Goal: Task Accomplishment & Management: Manage account settings

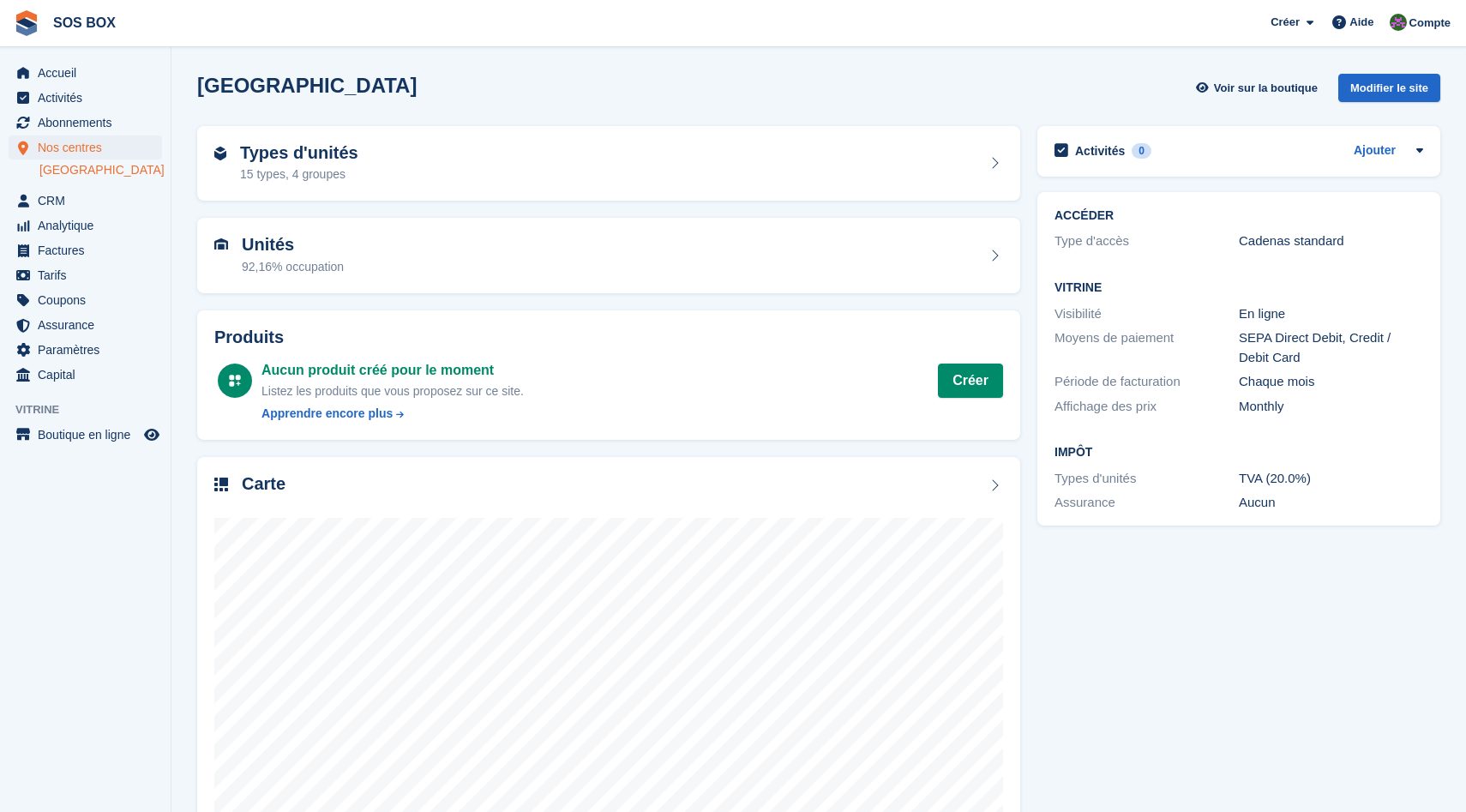
click at [77, 169] on link "[GEOGRAPHIC_DATA]" at bounding box center [101, 169] width 123 height 16
click at [294, 483] on div "Carte" at bounding box center [608, 485] width 789 height 23
click at [413, 147] on div "Types d'unités 15 types, 4 groupes" at bounding box center [608, 163] width 789 height 41
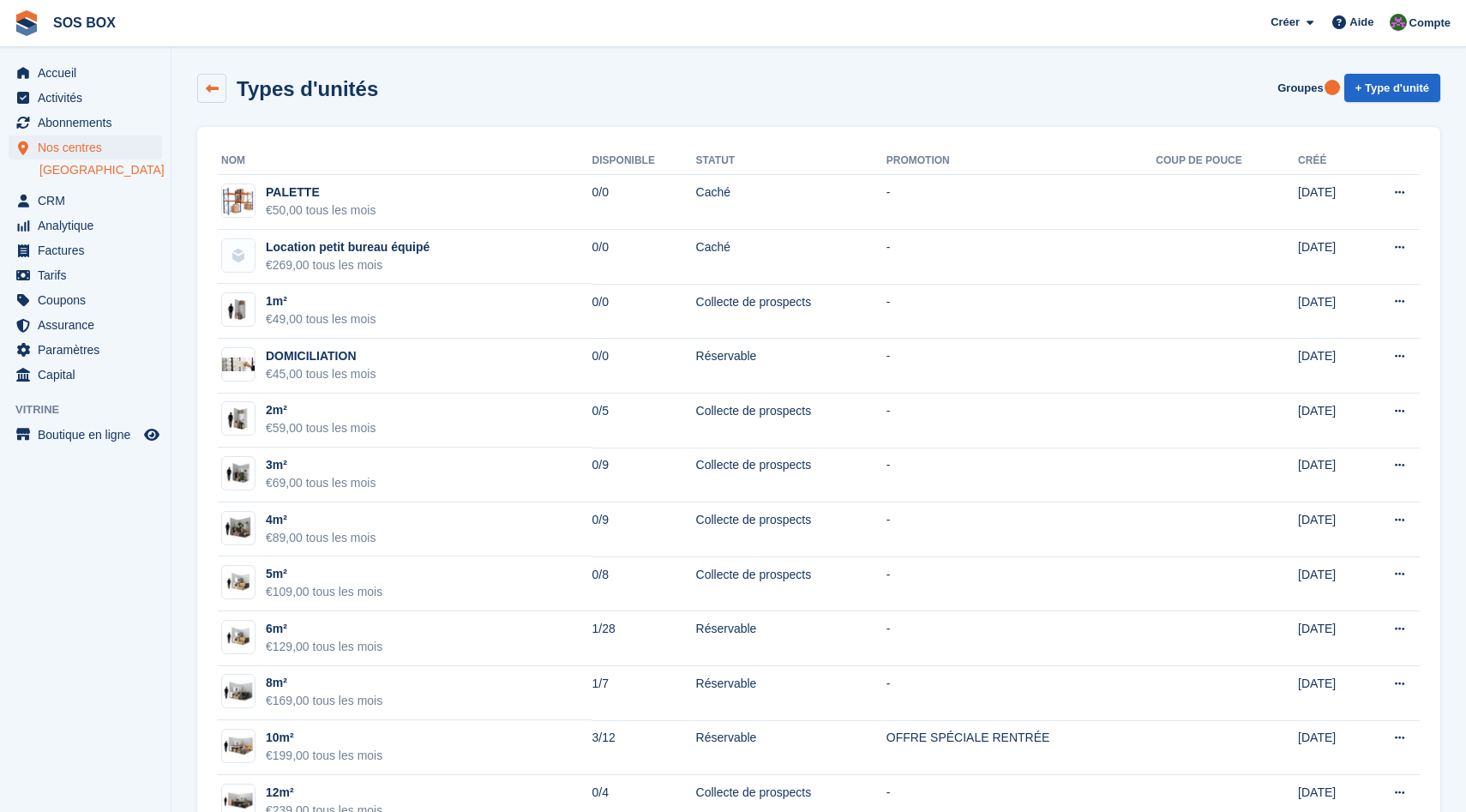
click at [214, 89] on icon at bounding box center [212, 89] width 13 height 13
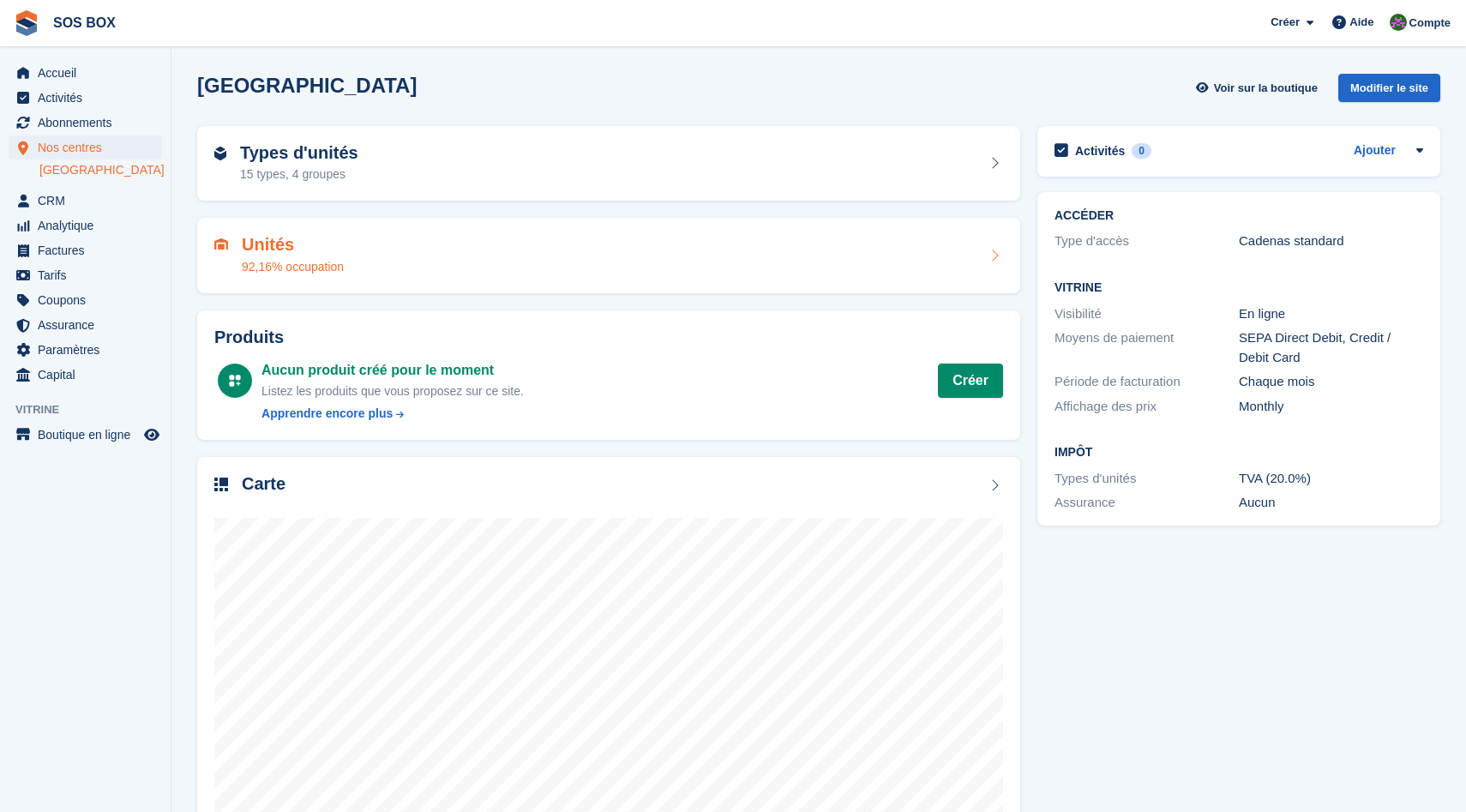
click at [478, 249] on div "Unités 92,16% occupation" at bounding box center [608, 255] width 789 height 41
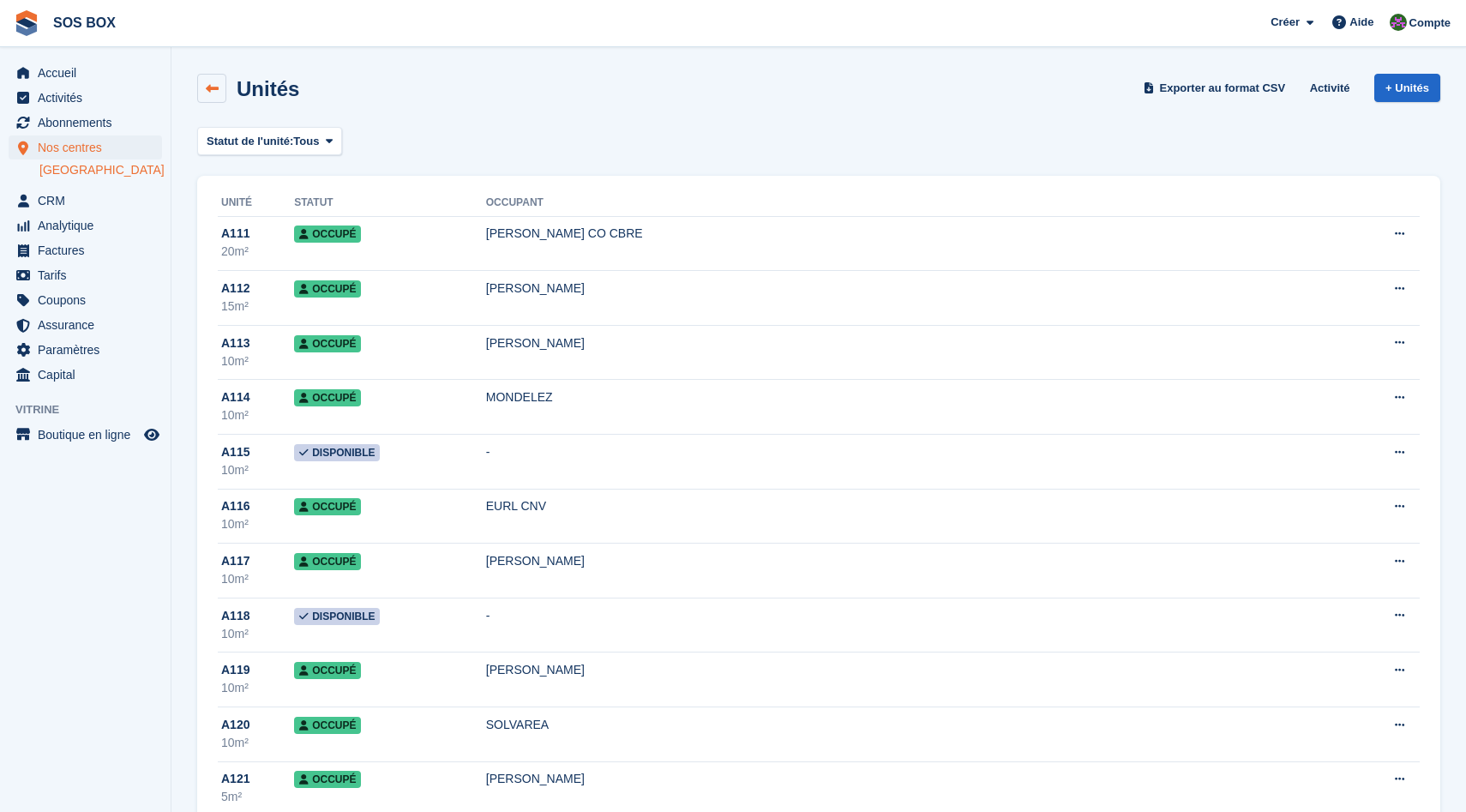
click at [213, 89] on icon at bounding box center [212, 89] width 13 height 13
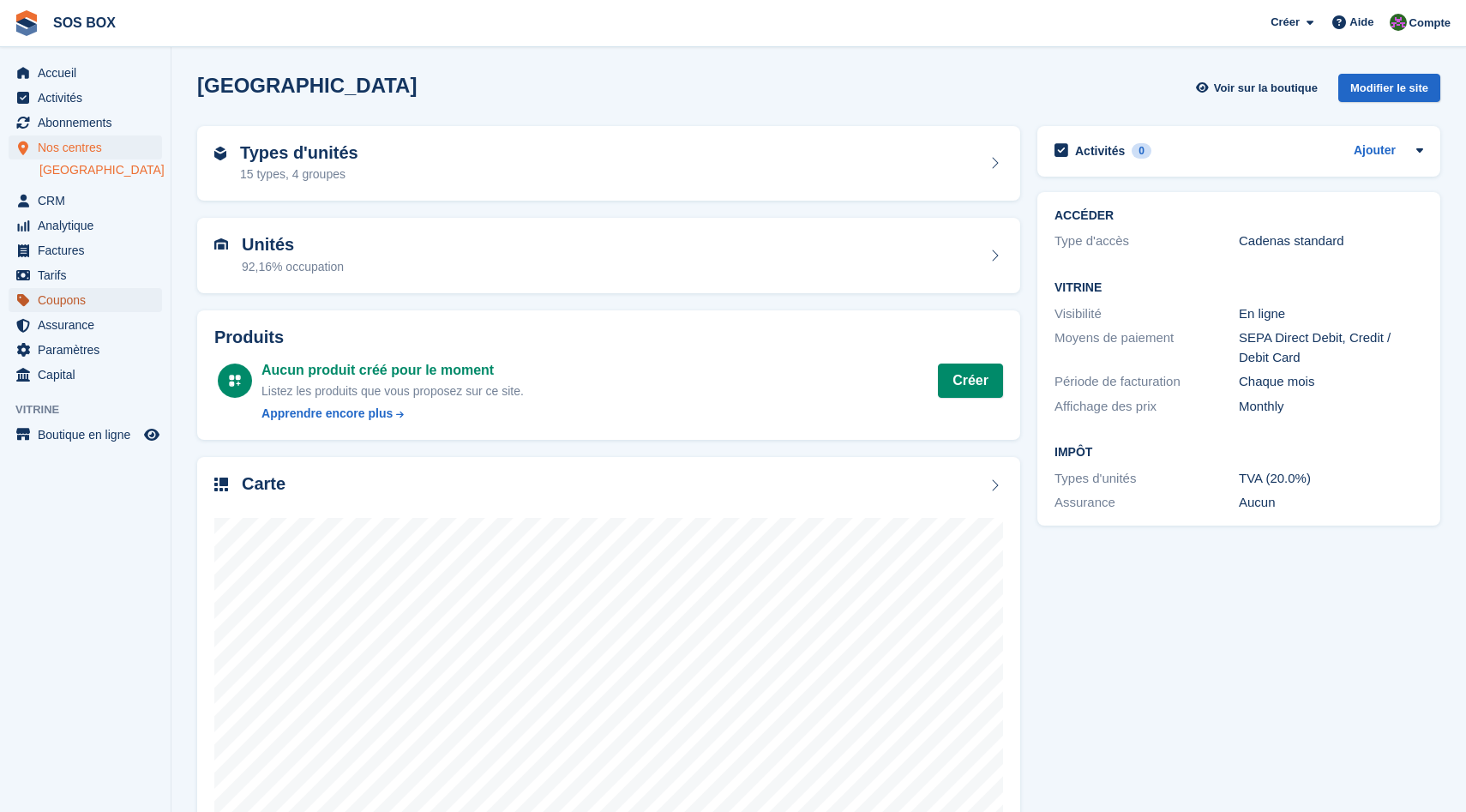
click at [83, 298] on span "Coupons" at bounding box center [89, 300] width 103 height 24
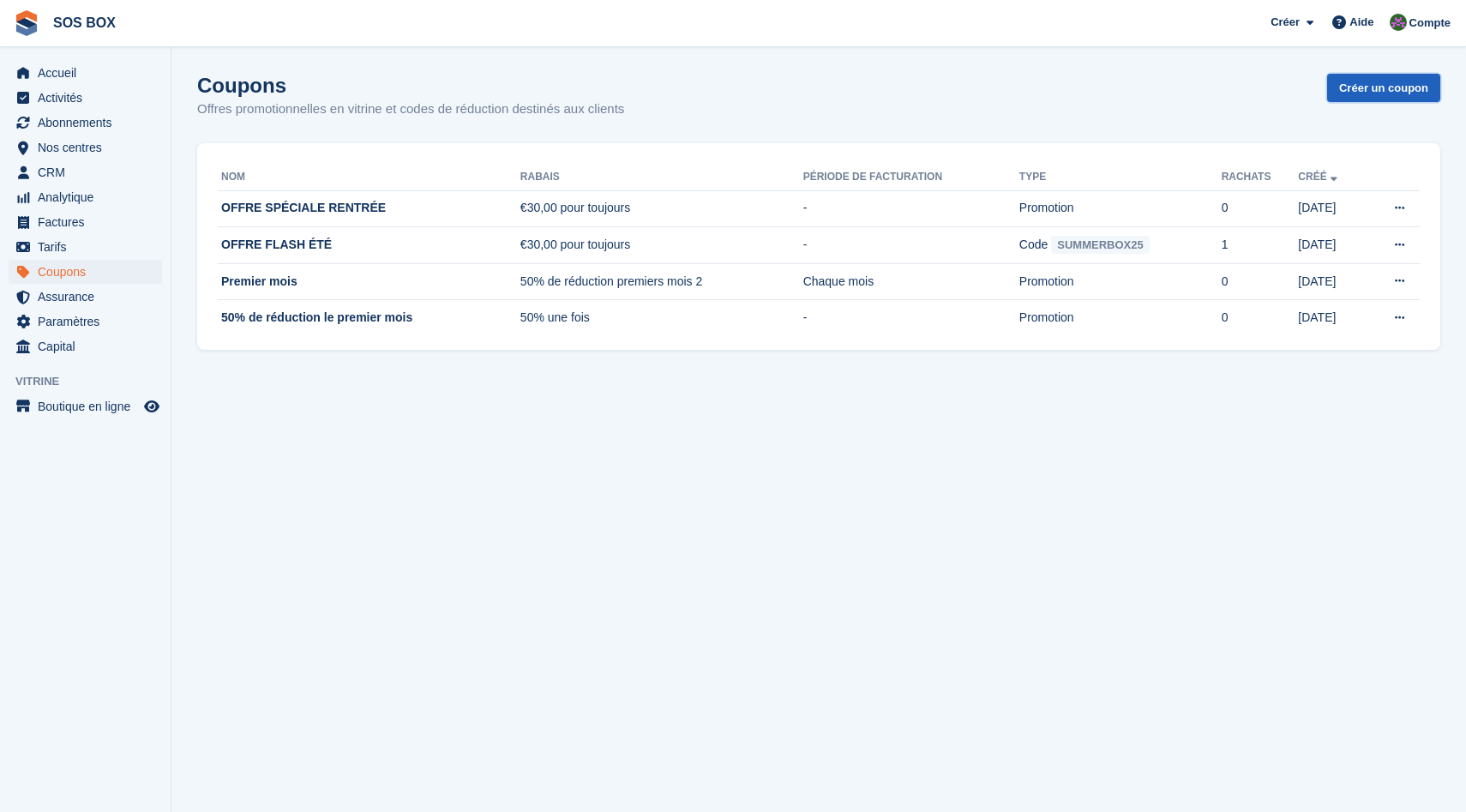
click at [1383, 92] on link "Créer un coupon" at bounding box center [1384, 88] width 114 height 28
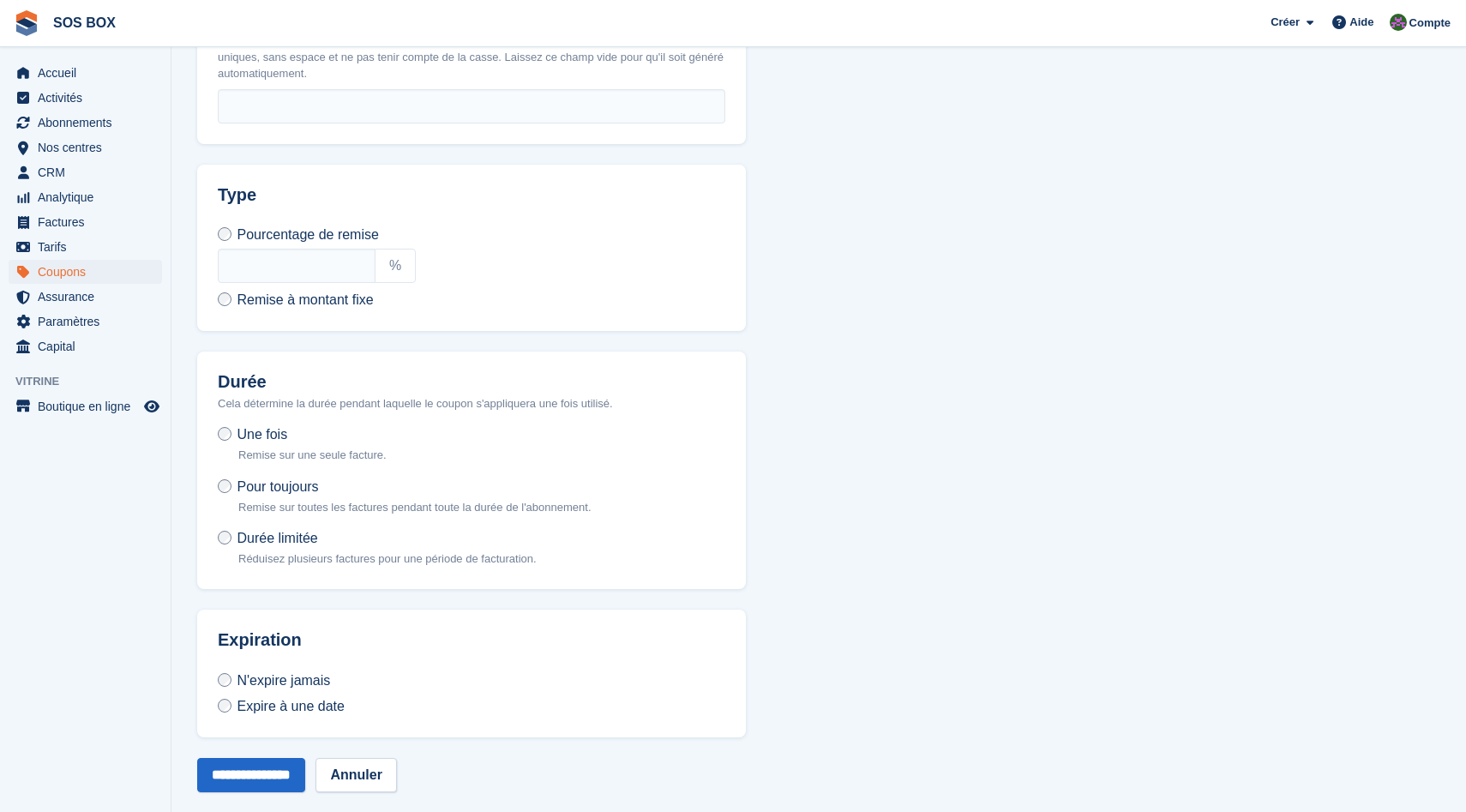
scroll to position [647, 0]
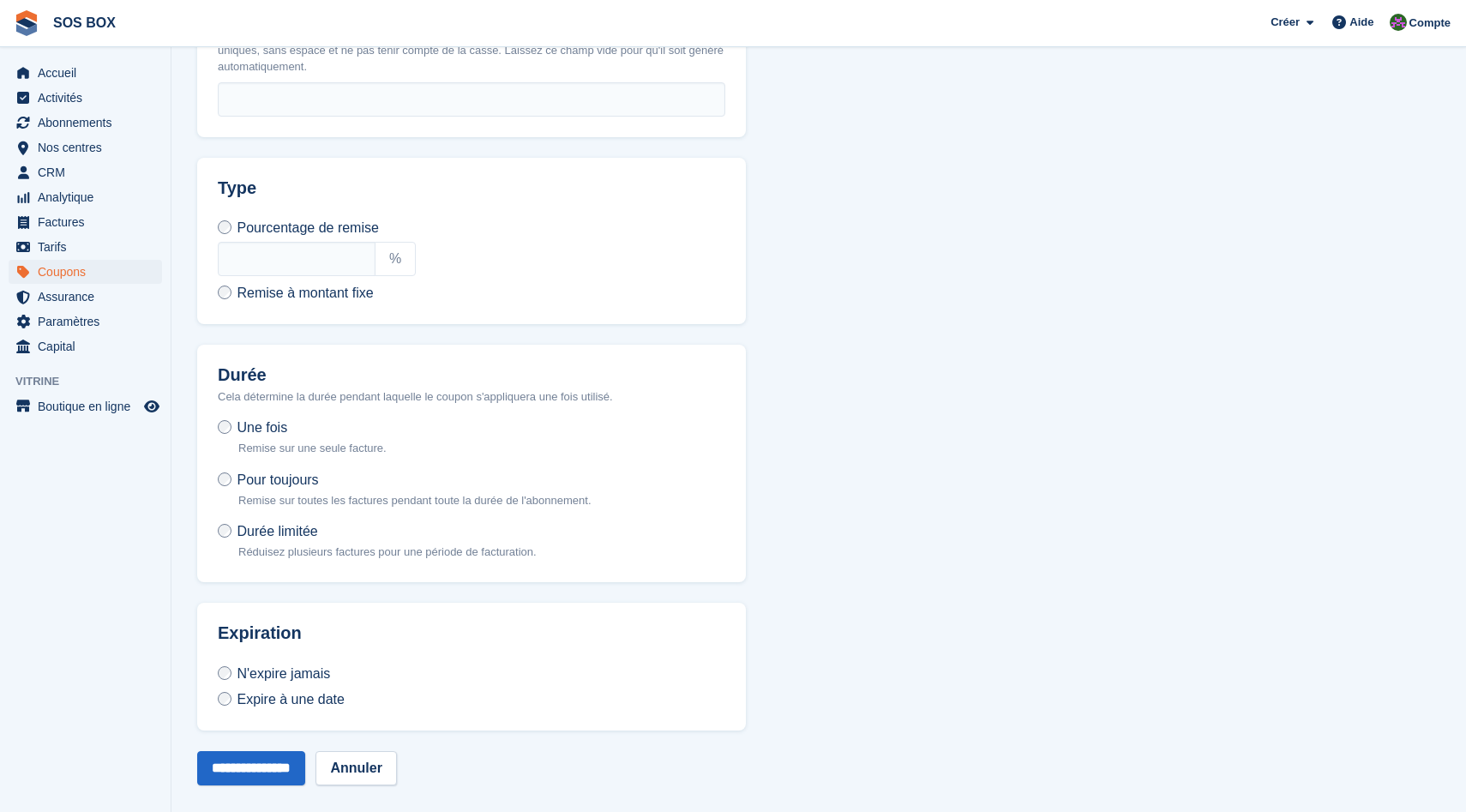
click at [368, 300] on span "Remise à montant fixe" at bounding box center [305, 292] width 136 height 15
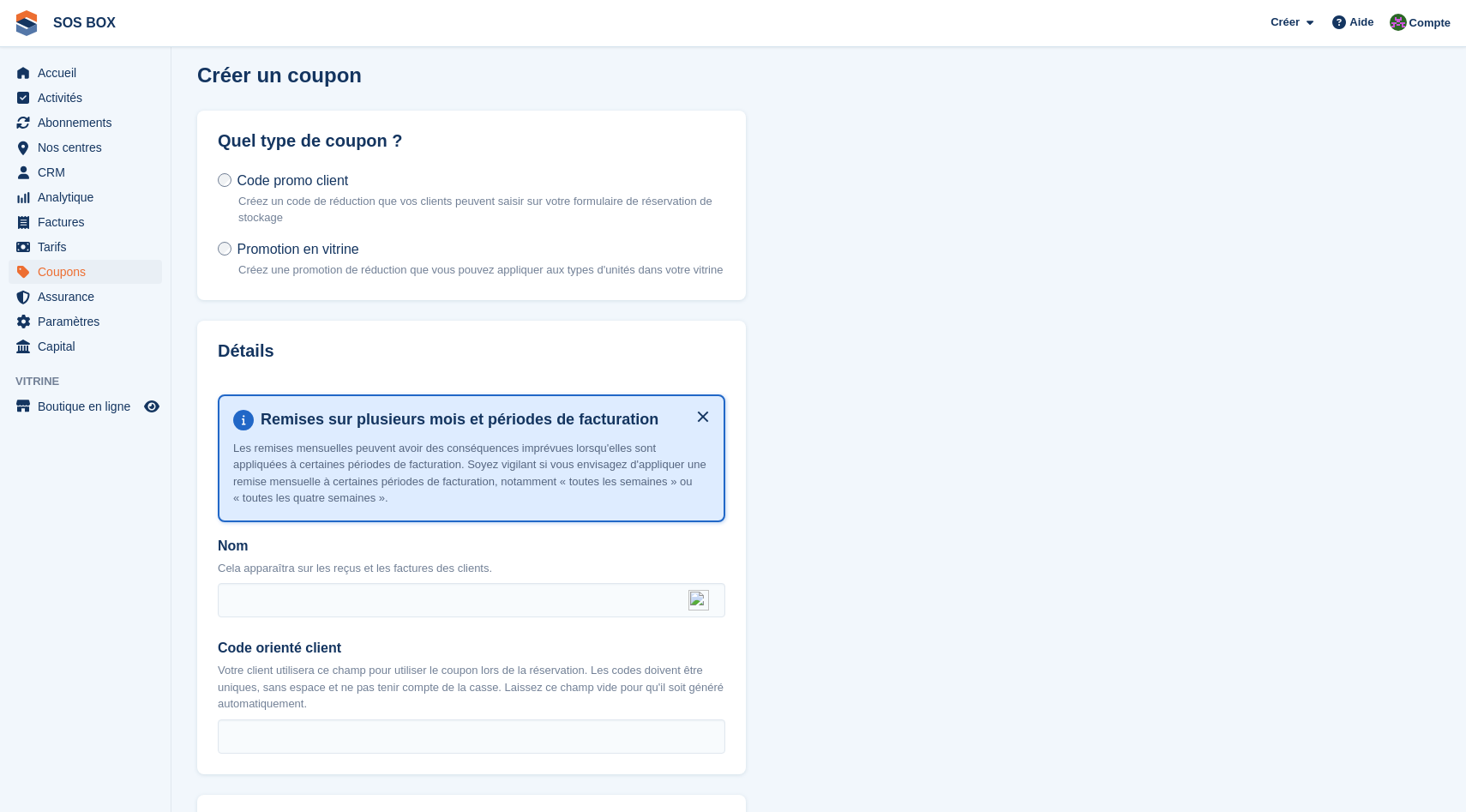
scroll to position [0, 0]
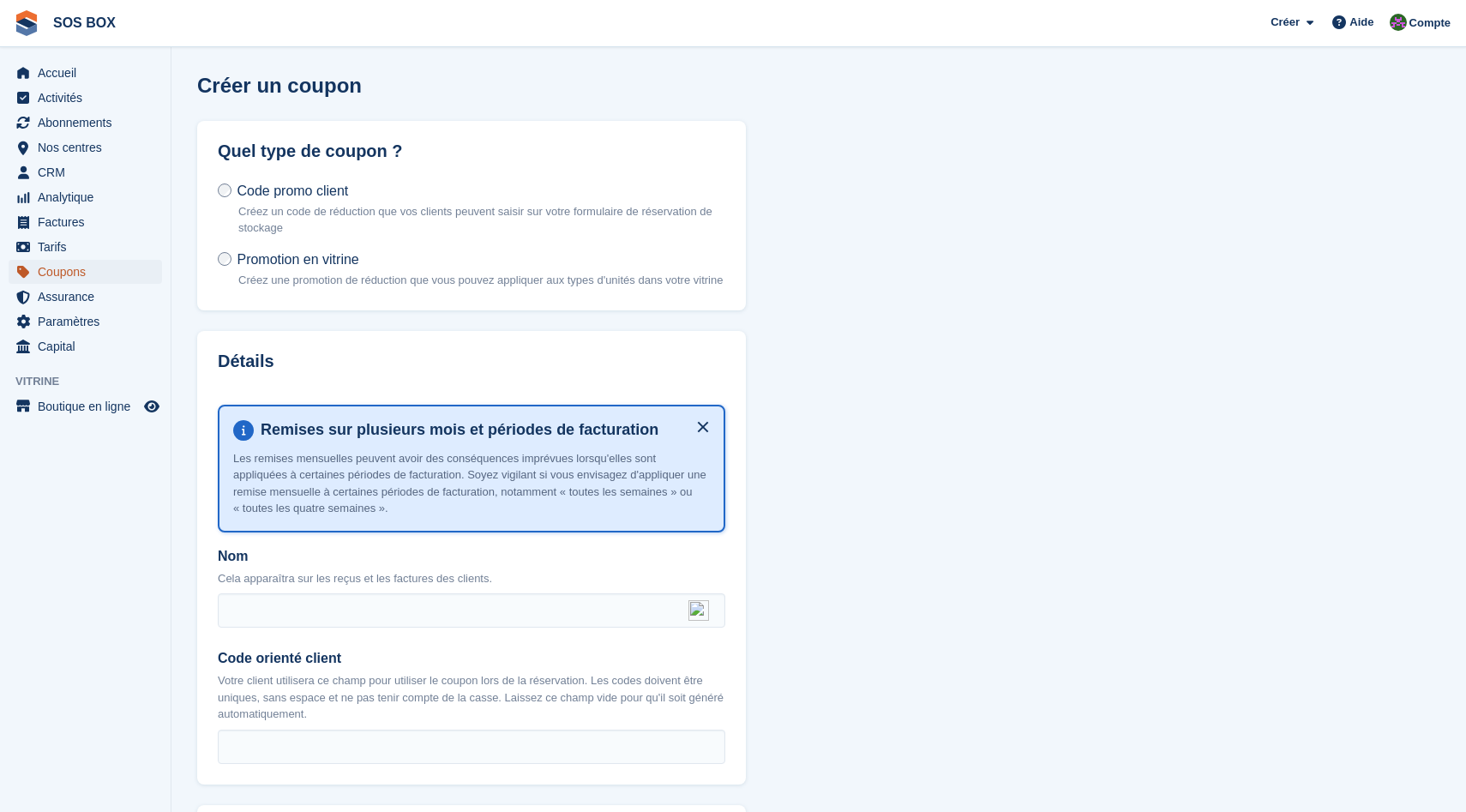
click at [59, 275] on span "Coupons" at bounding box center [89, 272] width 103 height 24
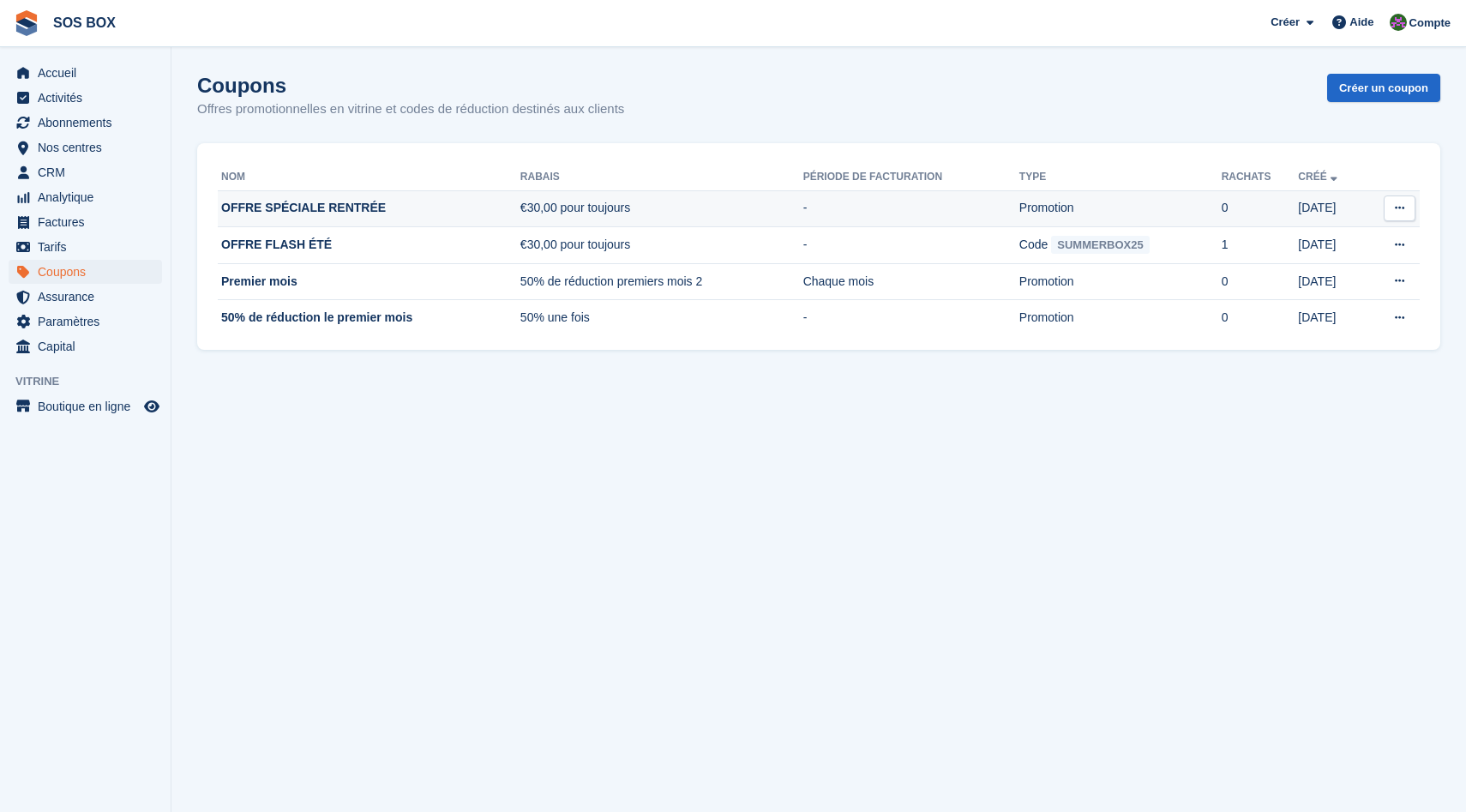
click at [298, 208] on td "OFFRE SPÉCIALE RENTRÉE" at bounding box center [369, 208] width 303 height 37
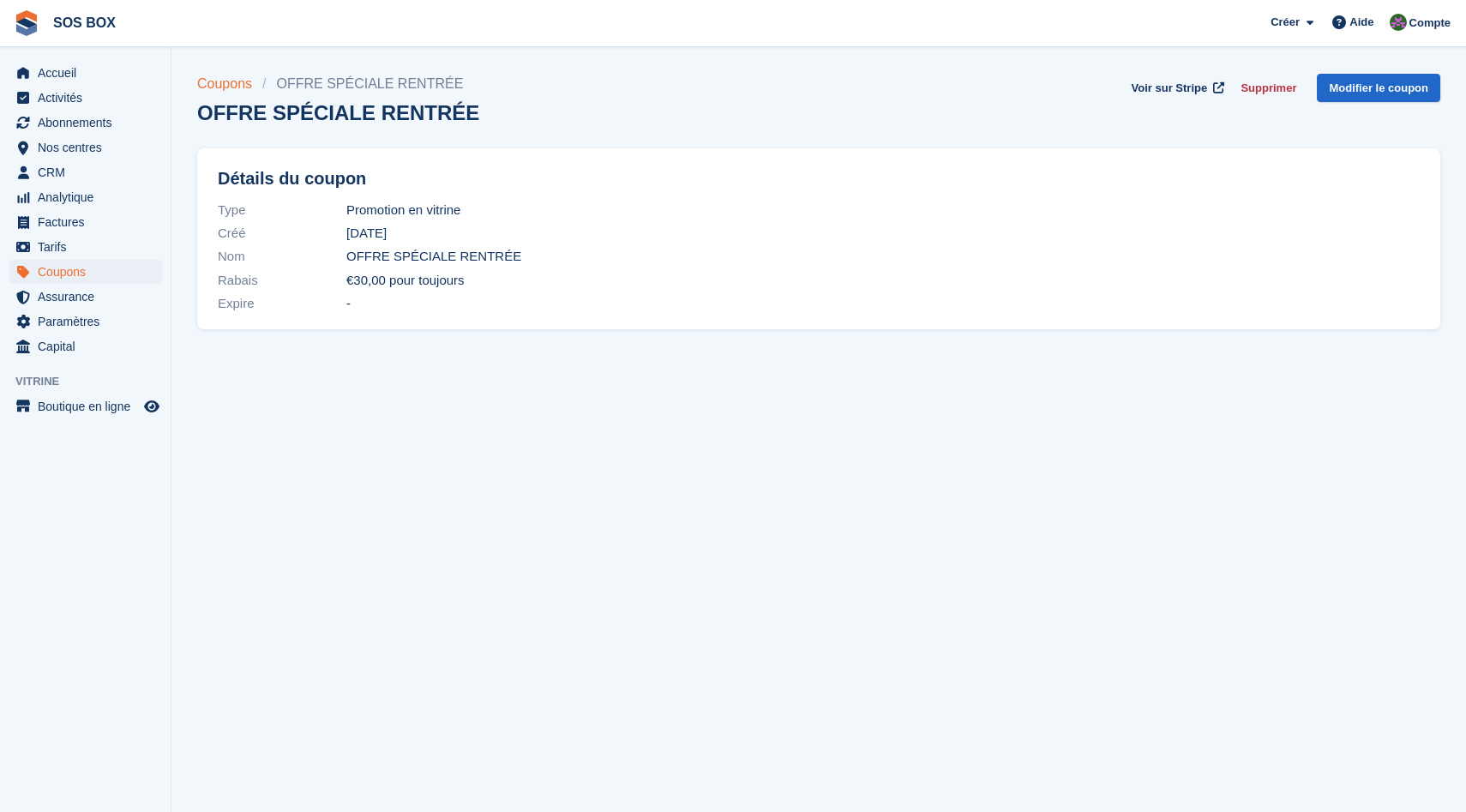
click at [233, 79] on link "Coupons" at bounding box center [230, 84] width 65 height 21
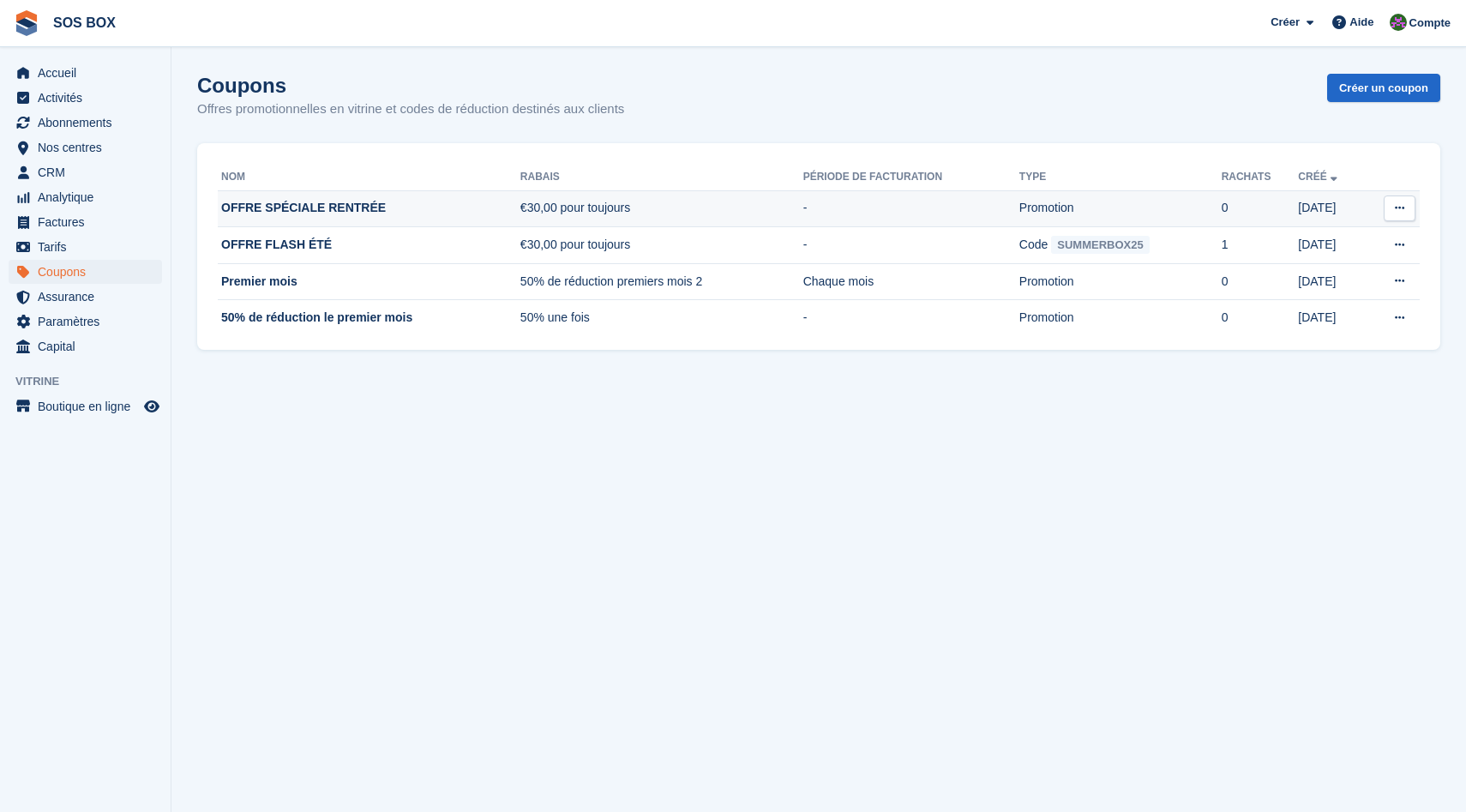
click at [354, 208] on td "OFFRE SPÉCIALE RENTRÉE" at bounding box center [369, 208] width 303 height 37
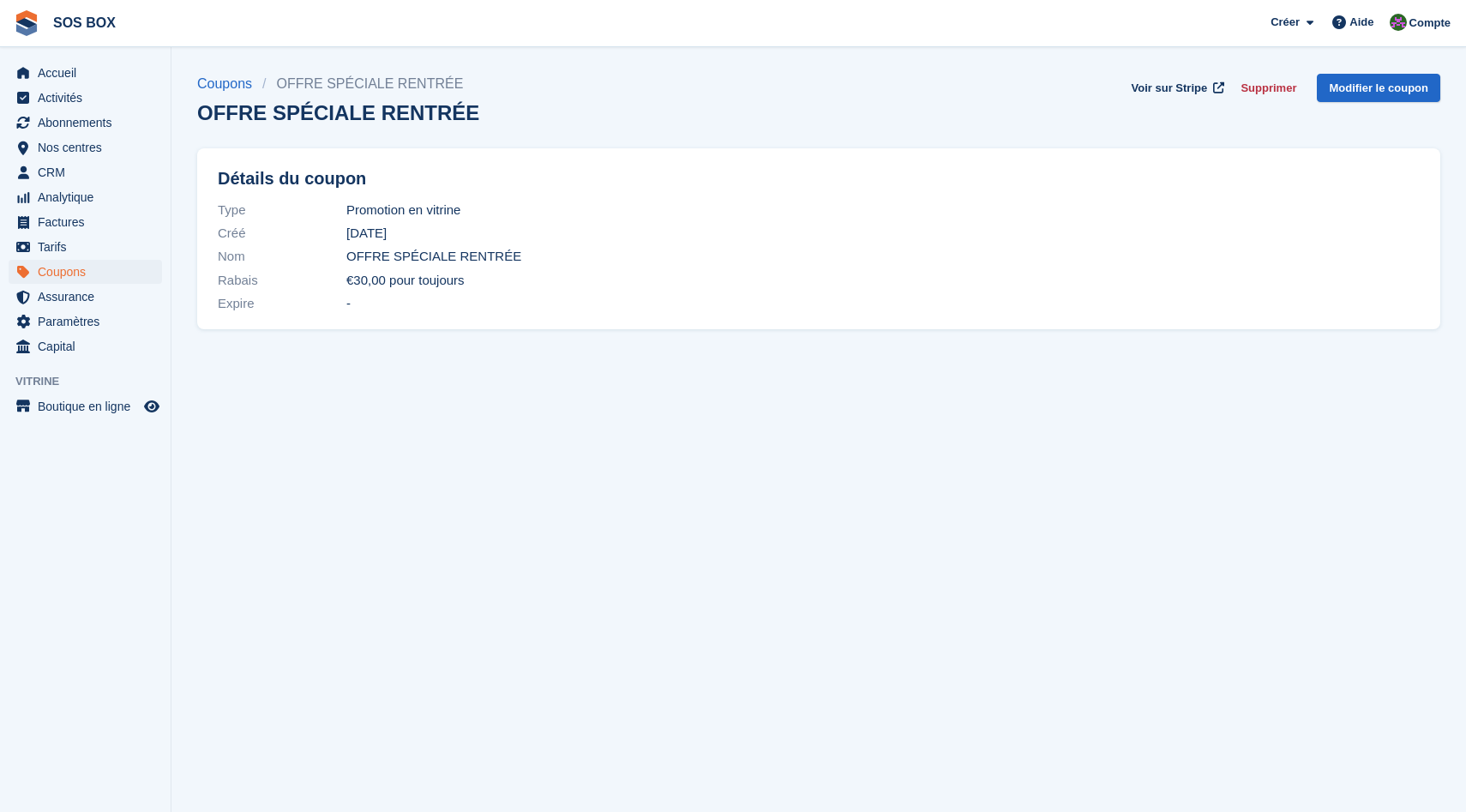
click at [1286, 81] on button "Supprimer" at bounding box center [1268, 88] width 70 height 28
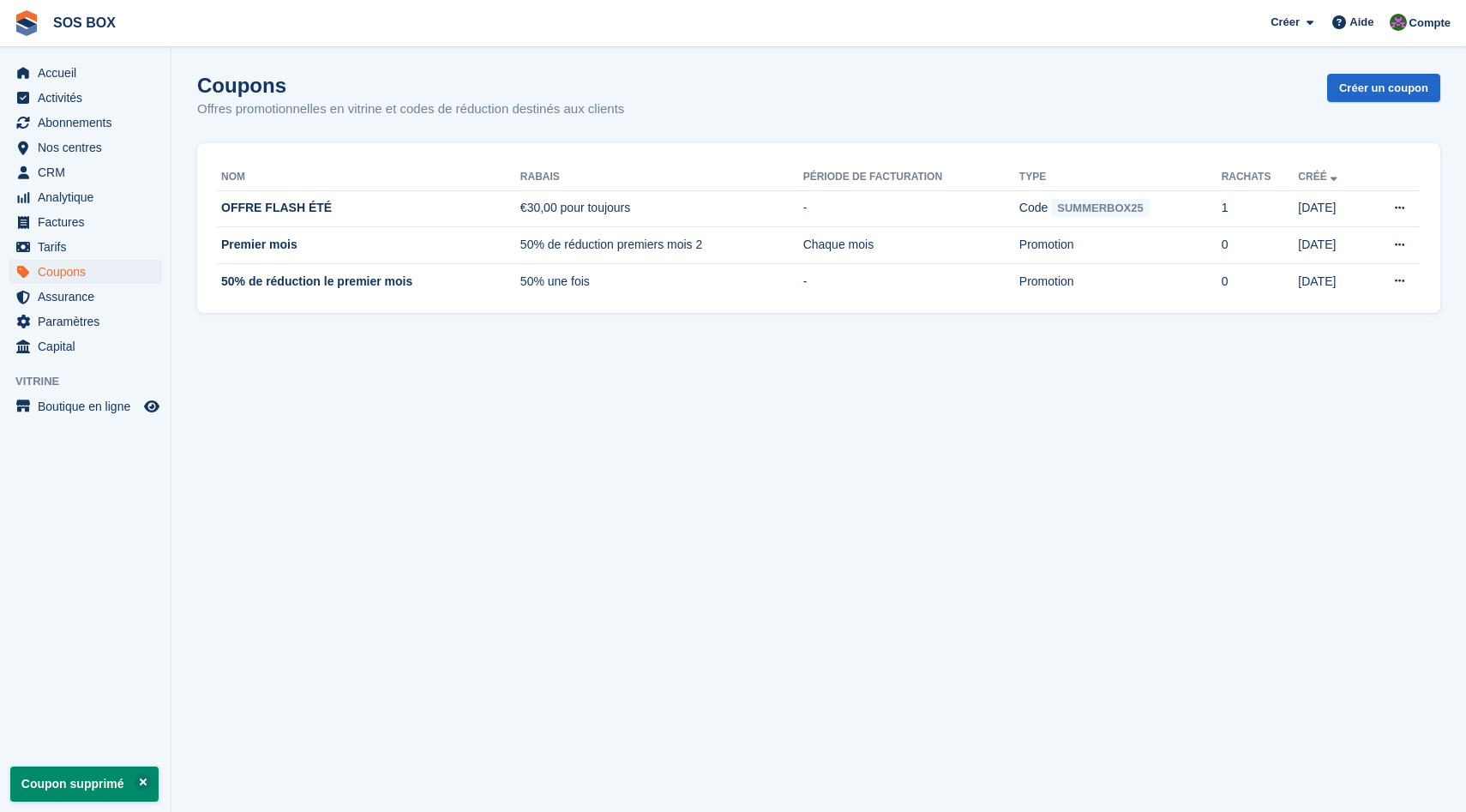
click at [323, 436] on section "Coupon supprimé Coupons Offres promotionnelles en vitrine et codes de réduction…" at bounding box center [818, 406] width 1295 height 812
click at [305, 398] on section "Coupon supprimé Coupons Offres promotionnelles en vitrine et codes de réduction…" at bounding box center [818, 406] width 1295 height 812
click at [1351, 84] on link "Créer un coupon" at bounding box center [1384, 88] width 114 height 28
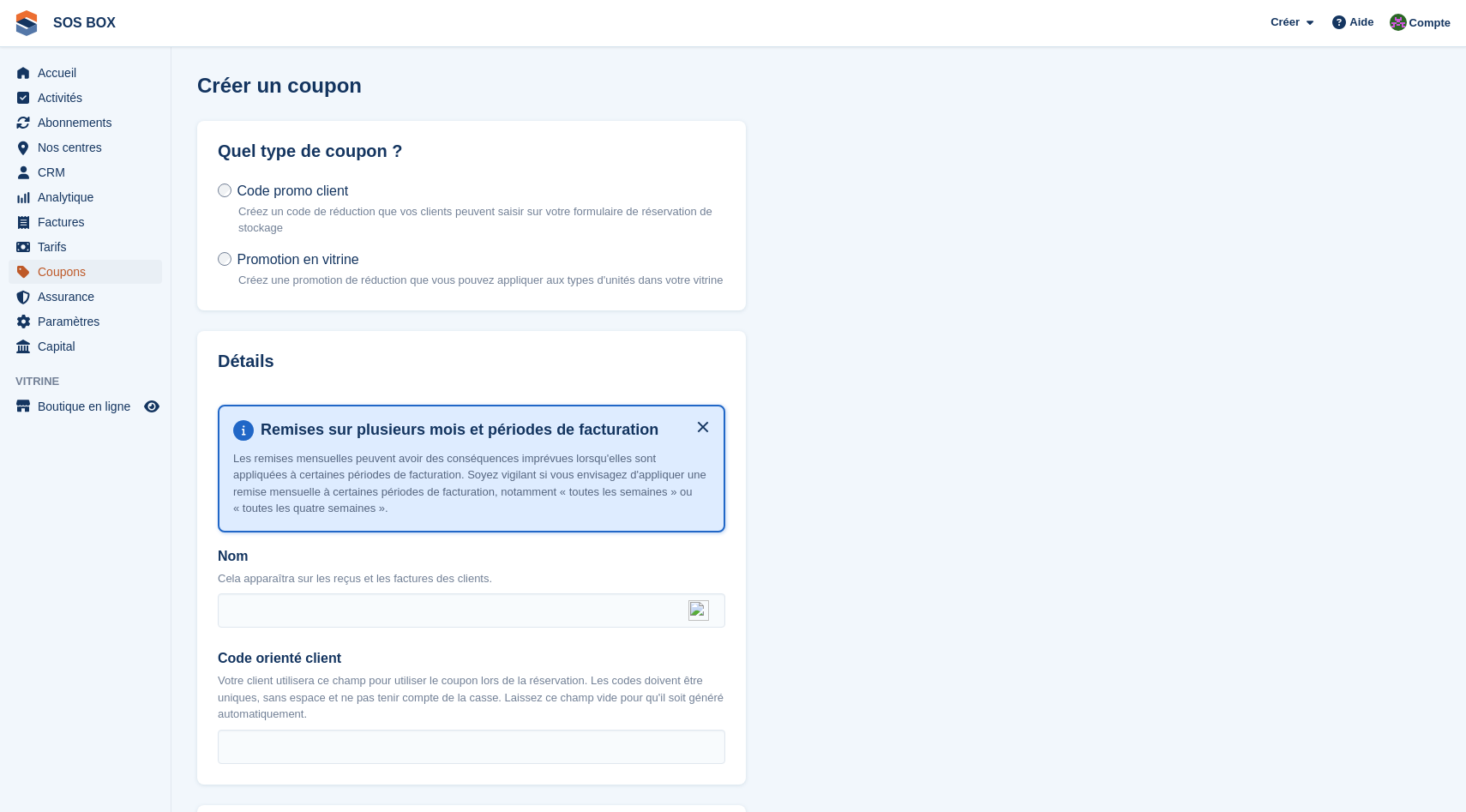
click at [67, 272] on span "Coupons" at bounding box center [89, 272] width 103 height 24
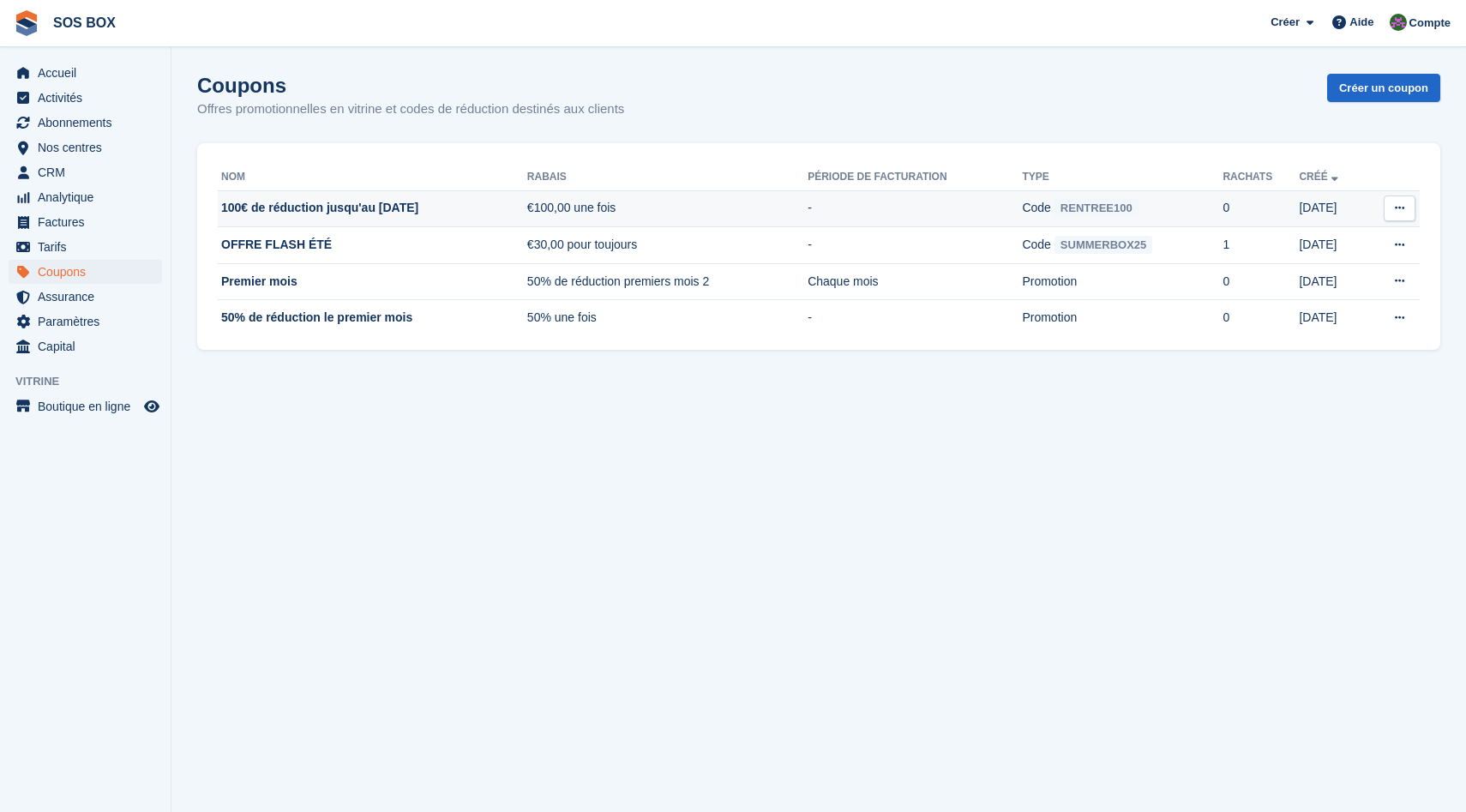
click at [1398, 216] on button at bounding box center [1399, 208] width 32 height 26
click at [1326, 287] on p "Modifier le coupon" at bounding box center [1333, 286] width 149 height 22
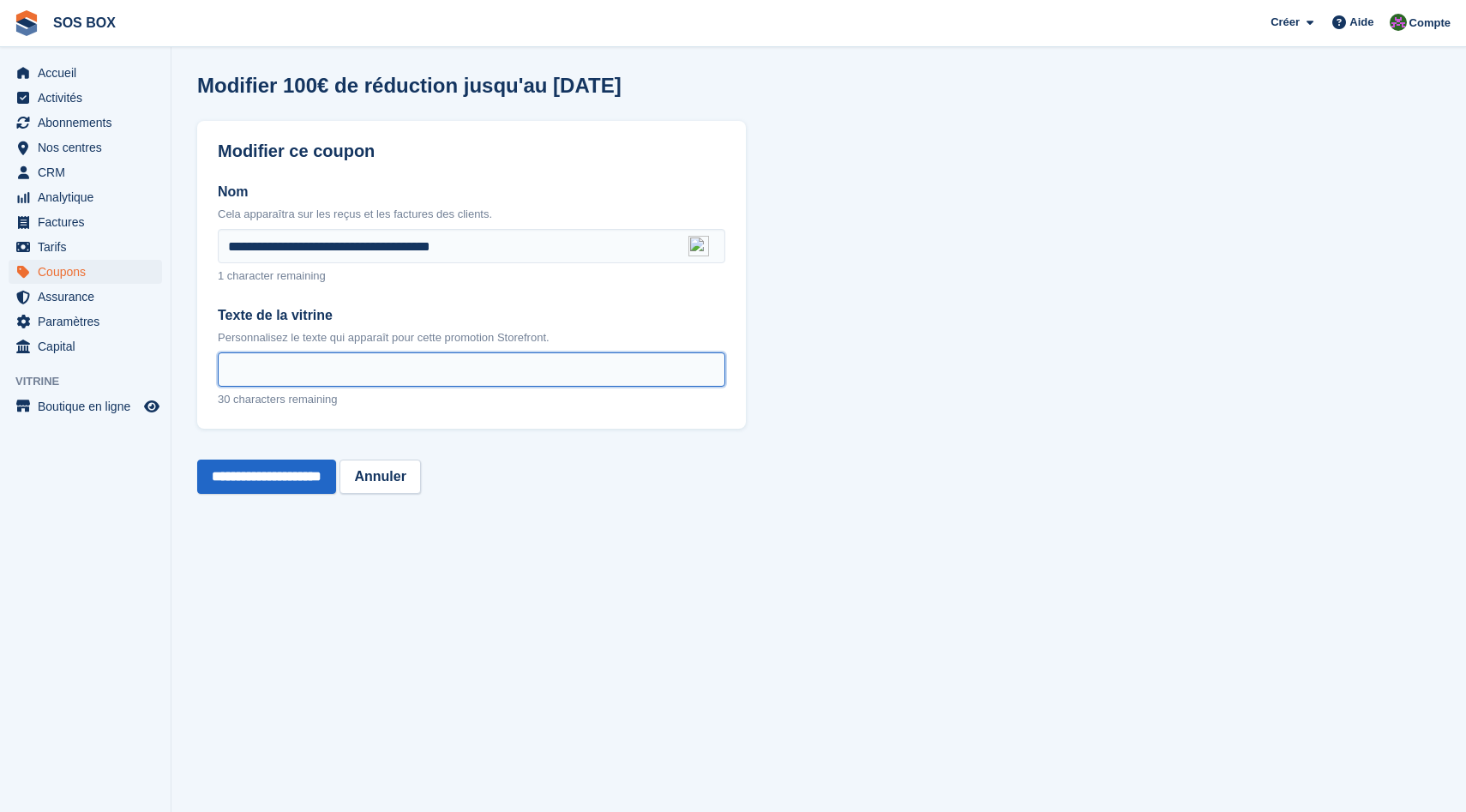
drag, startPoint x: 221, startPoint y: 313, endPoint x: 618, endPoint y: 343, distance: 398.1
click at [618, 343] on div "Texte de la vitrine Personnalisez le texte qui apparaît pour cette promotion St…" at bounding box center [471, 326] width 508 height 41
click at [731, 460] on div "**********" at bounding box center [471, 477] width 549 height 76
click at [350, 372] on input "Texte de la vitrine" at bounding box center [471, 370] width 508 height 34
paste input "**********"
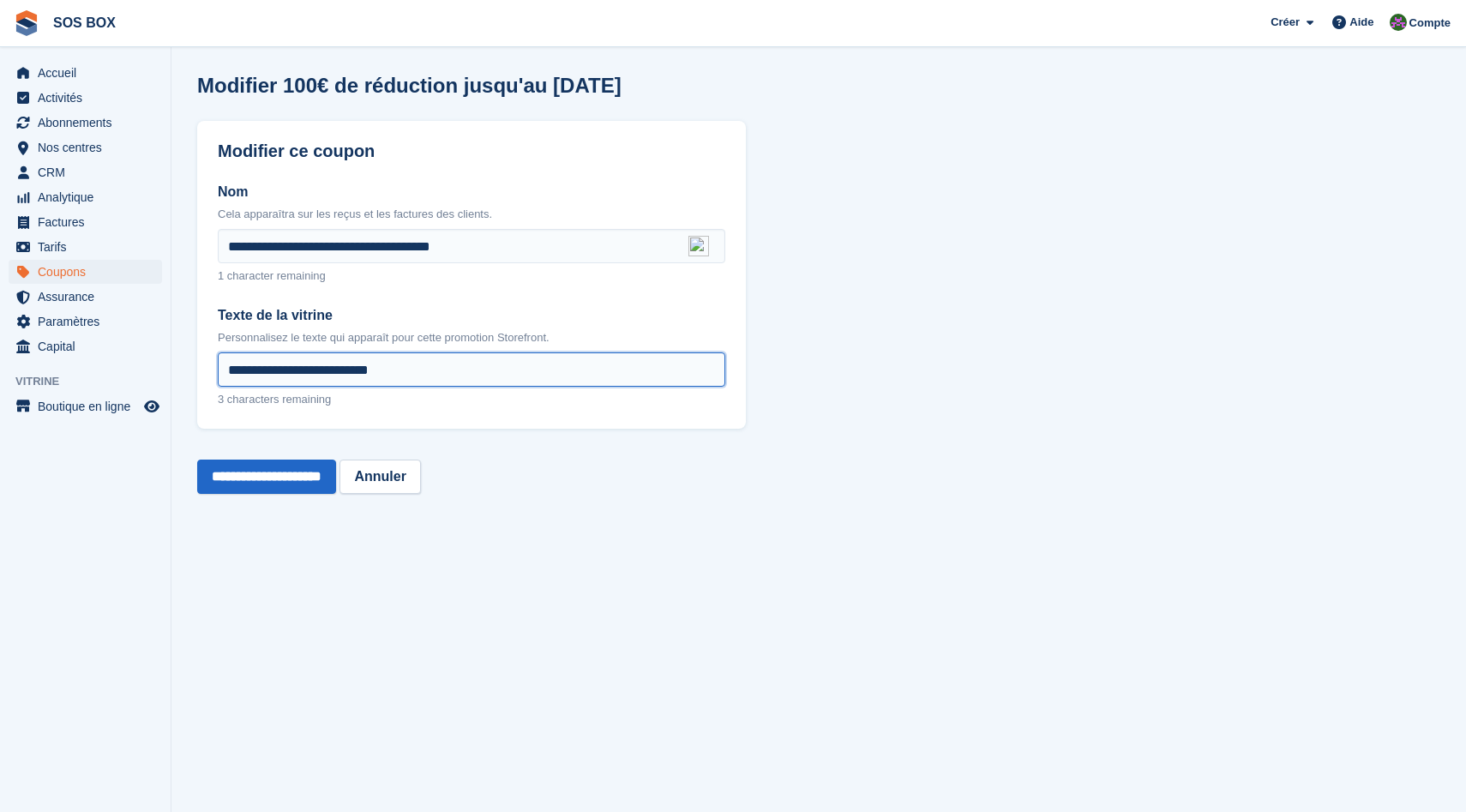
click at [416, 372] on input "**********" at bounding box center [471, 370] width 508 height 34
drag, startPoint x: 271, startPoint y: 370, endPoint x: 161, endPoint y: 365, distance: 110.1
click at [161, 365] on div "Accueil Activités Abonnements Abonnements Abonnements Augmentation des prix NOU…" at bounding box center [733, 406] width 1466 height 812
click at [427, 371] on input "**********" at bounding box center [471, 370] width 508 height 34
type input "**********"
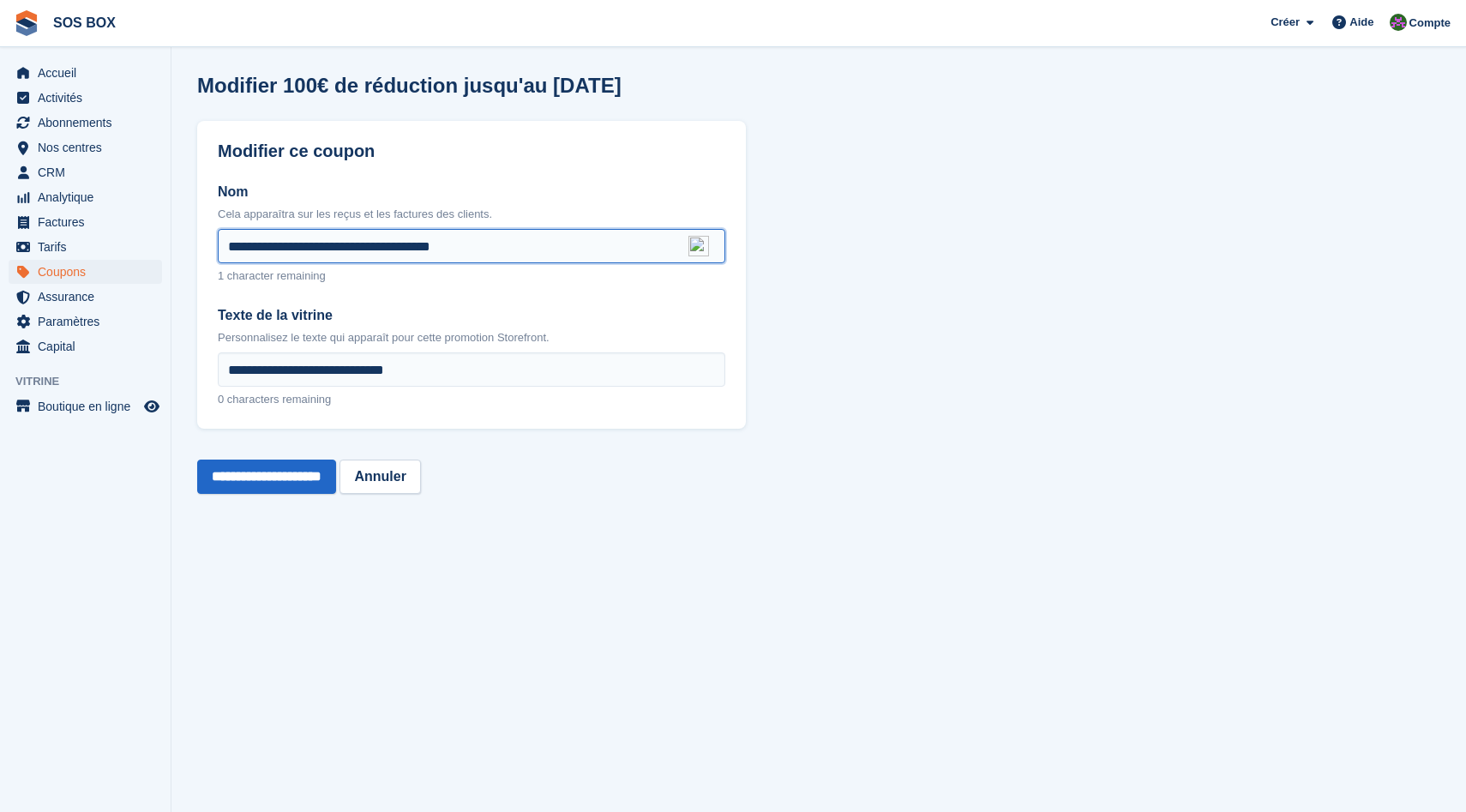
click at [370, 247] on input "**********" at bounding box center [471, 246] width 508 height 34
type input "*"
type input "**********"
click at [330, 473] on input "**********" at bounding box center [266, 477] width 139 height 34
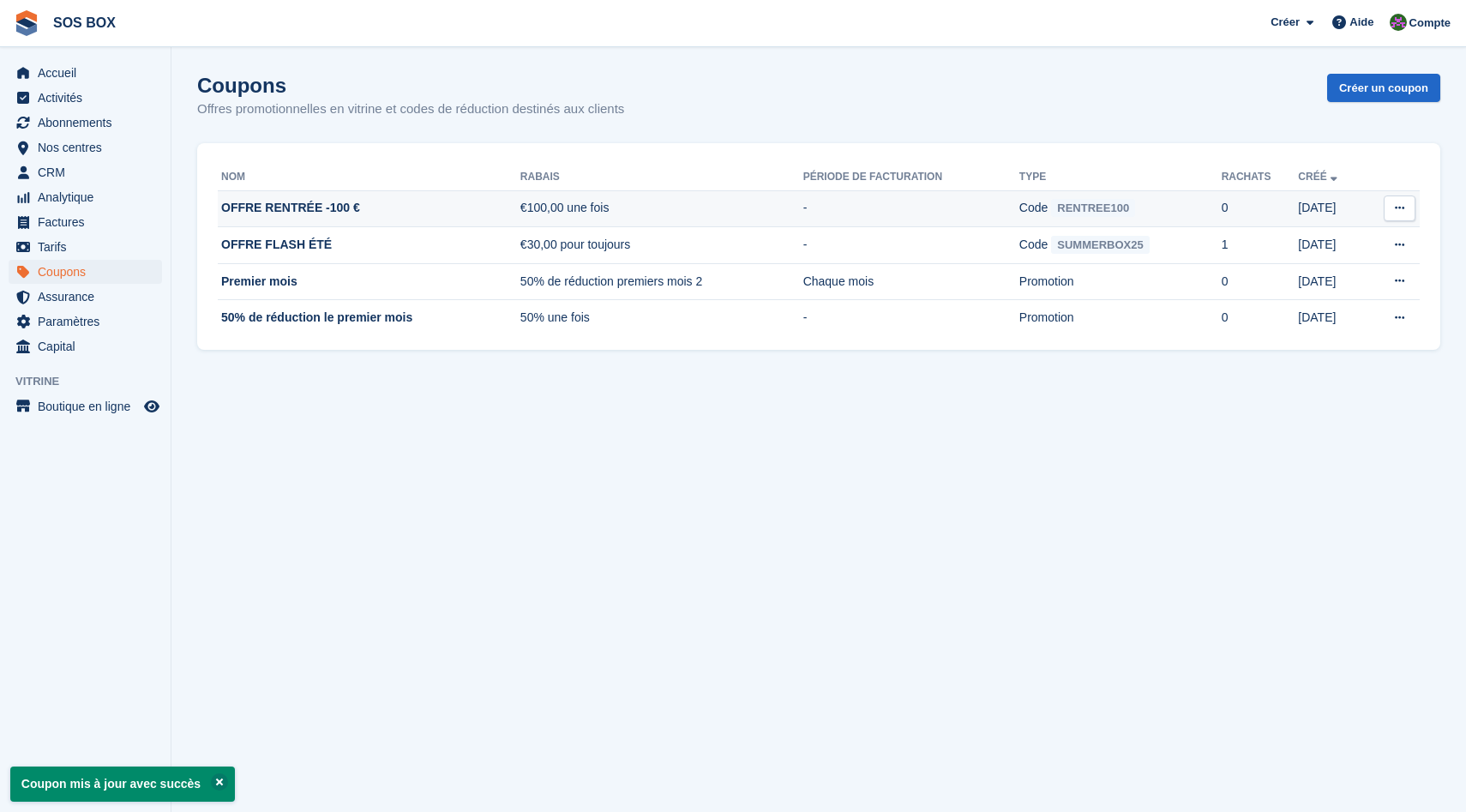
click at [322, 209] on td "OFFRE RENTRÉE -100 €" at bounding box center [369, 208] width 303 height 37
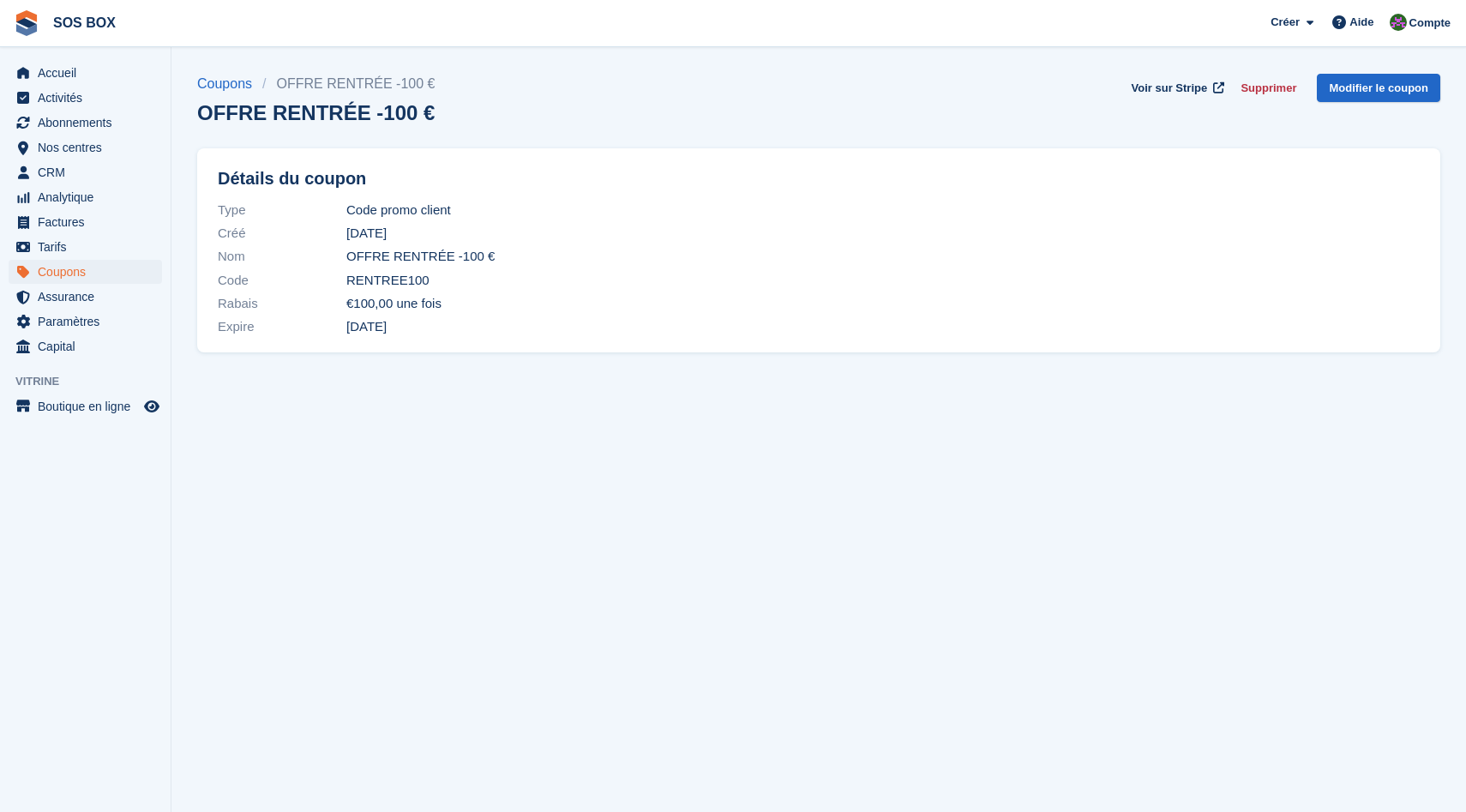
drag, startPoint x: 423, startPoint y: 282, endPoint x: 348, endPoint y: 285, distance: 75.1
click at [348, 285] on span "RENTREE100" at bounding box center [388, 280] width 83 height 20
click at [219, 88] on link "Coupons" at bounding box center [230, 84] width 65 height 21
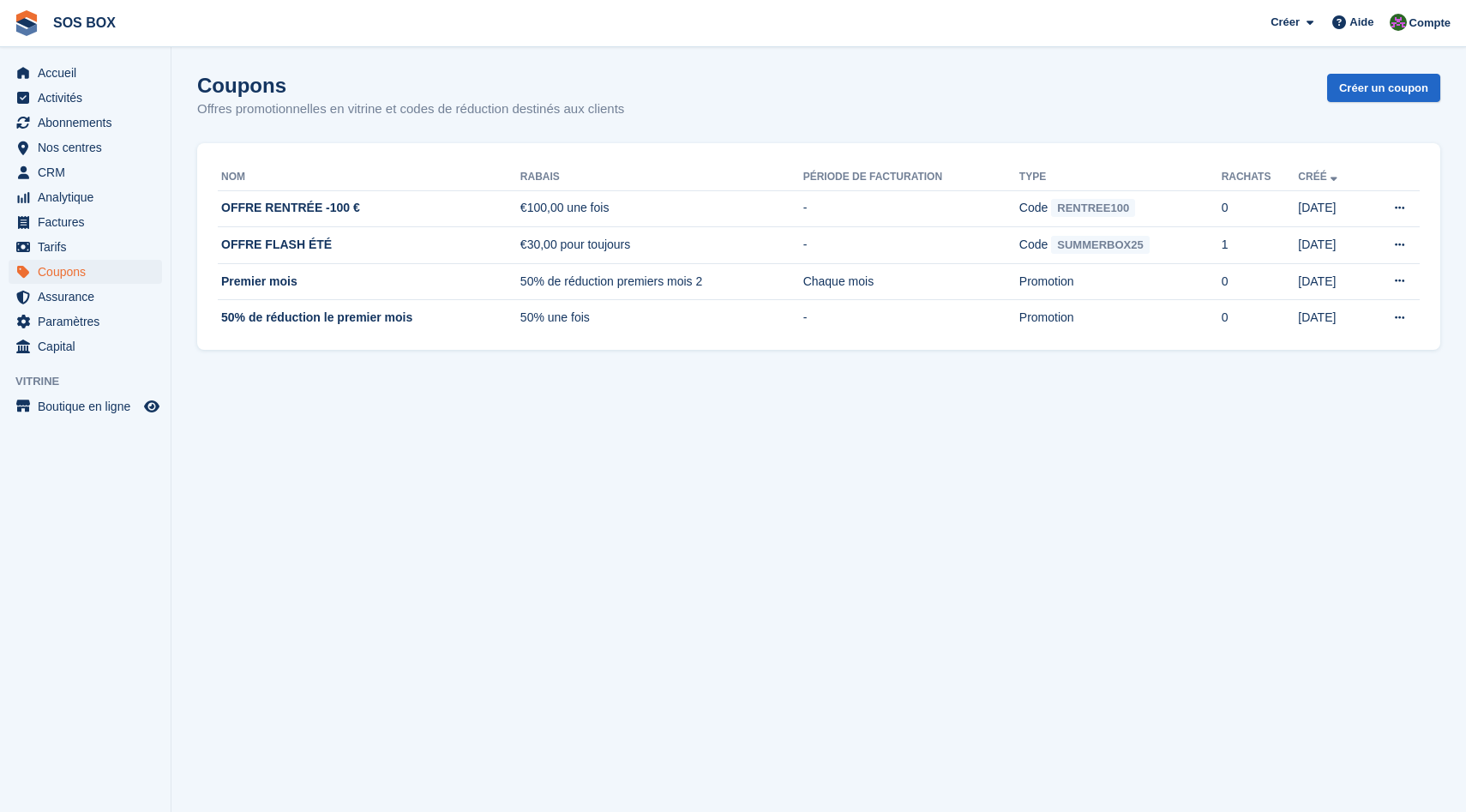
click at [261, 406] on section "Coupons Offres promotionnelles en vitrine et codes de réduction destinés aux cl…" at bounding box center [818, 406] width 1295 height 812
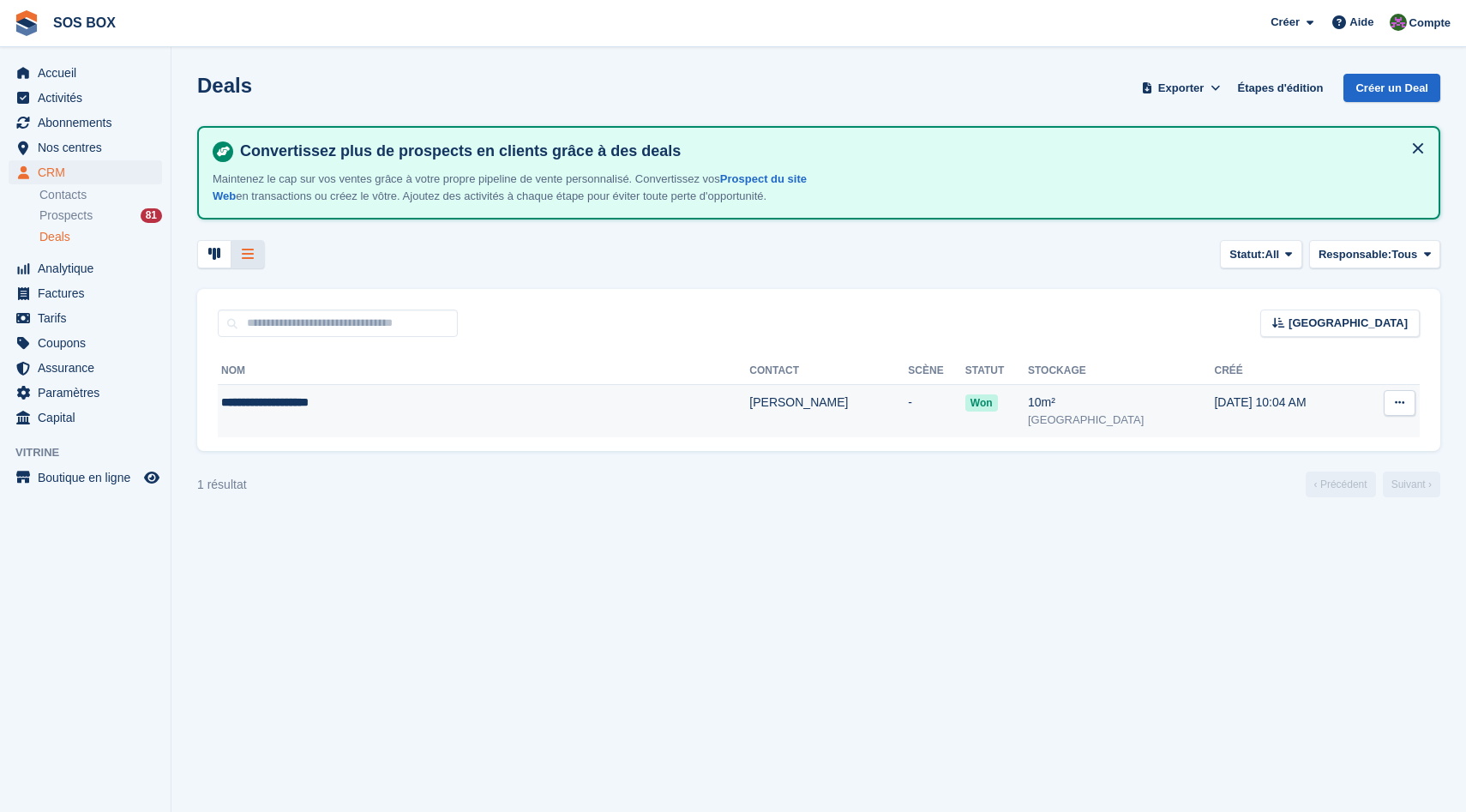
click at [761, 418] on td "[PERSON_NAME]" at bounding box center [828, 411] width 158 height 53
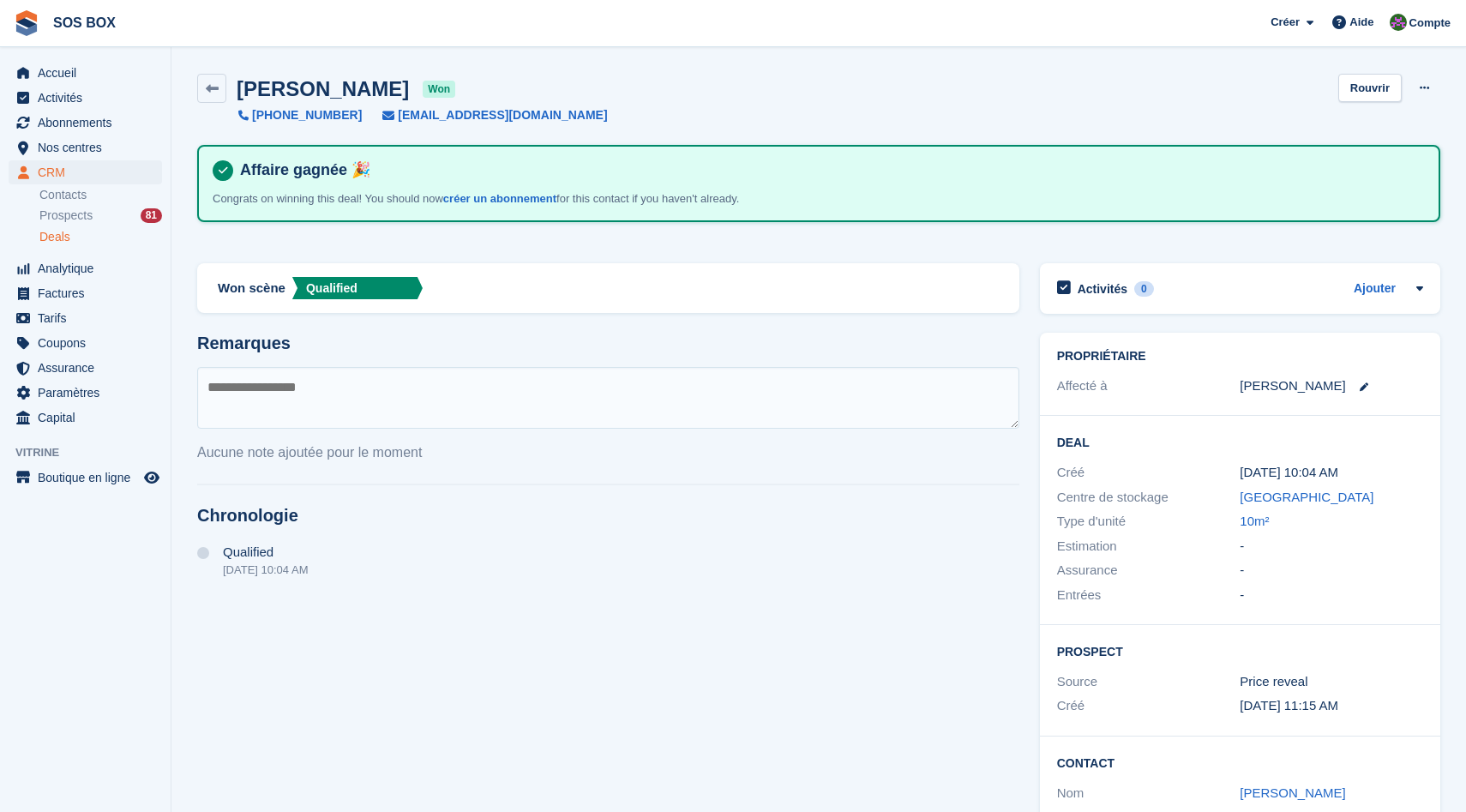
click at [226, 83] on div "[PERSON_NAME] won" at bounding box center [341, 89] width 229 height 23
